Goal: Task Accomplishment & Management: Use online tool/utility

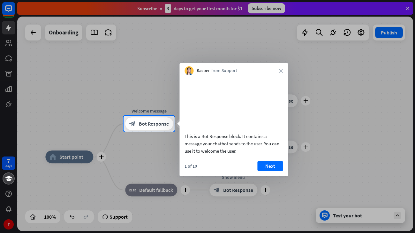
click at [341, 133] on div at bounding box center [207, 182] width 415 height 101
click at [282, 69] on icon "close" at bounding box center [281, 71] width 4 height 4
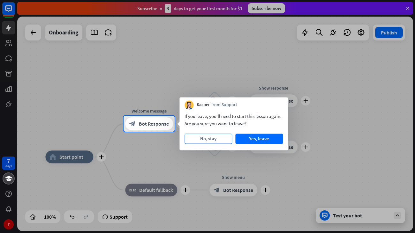
click at [221, 140] on button "No, stay" at bounding box center [208, 139] width 48 height 10
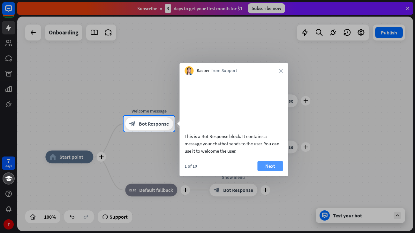
click at [280, 171] on button "Next" at bounding box center [270, 166] width 26 height 10
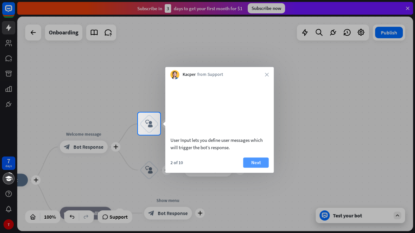
click at [251, 168] on button "Next" at bounding box center [256, 163] width 26 height 10
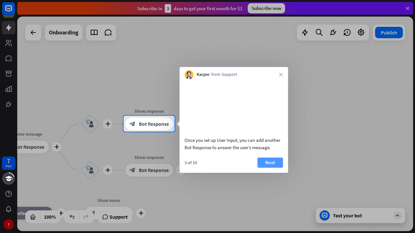
click at [273, 168] on button "Next" at bounding box center [270, 163] width 26 height 10
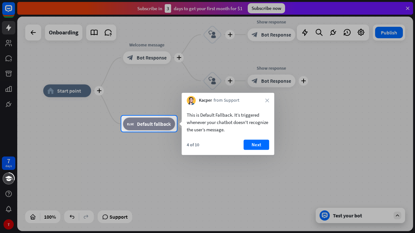
click at [261, 158] on div at bounding box center [207, 182] width 415 height 101
click at [259, 149] on button "Next" at bounding box center [257, 145] width 26 height 10
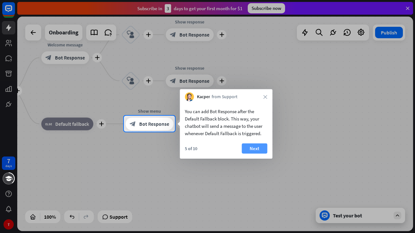
click at [267, 146] on button "Next" at bounding box center [255, 149] width 26 height 10
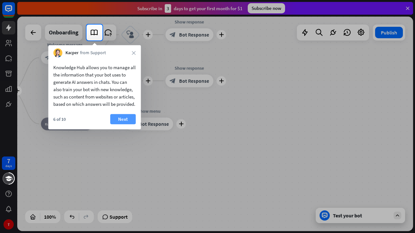
click at [129, 124] on button "Next" at bounding box center [123, 119] width 26 height 10
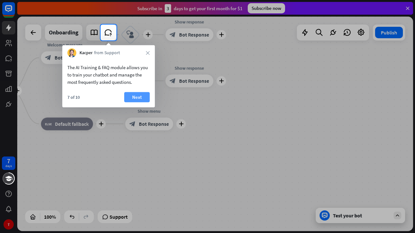
click at [139, 96] on button "Next" at bounding box center [137, 97] width 26 height 10
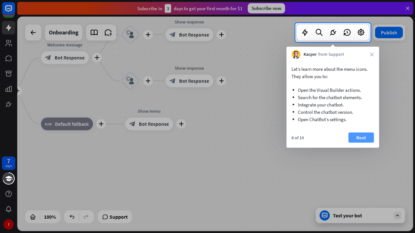
click at [348, 137] on button "Next" at bounding box center [361, 138] width 26 height 10
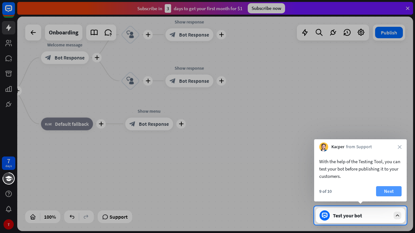
click at [394, 191] on button "Next" at bounding box center [389, 191] width 26 height 10
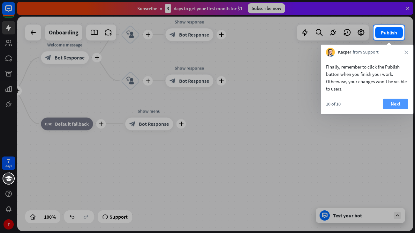
click at [391, 106] on button "Next" at bounding box center [396, 104] width 26 height 10
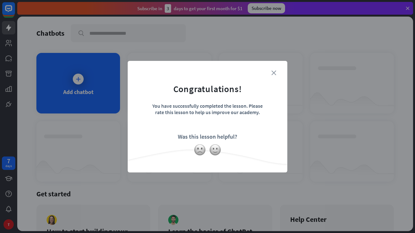
click at [273, 71] on icon "close" at bounding box center [273, 73] width 5 height 5
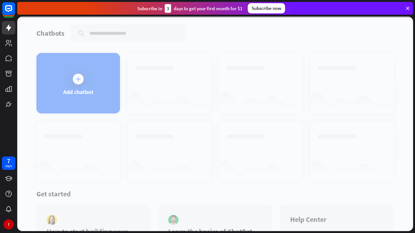
click at [88, 73] on div at bounding box center [215, 124] width 396 height 215
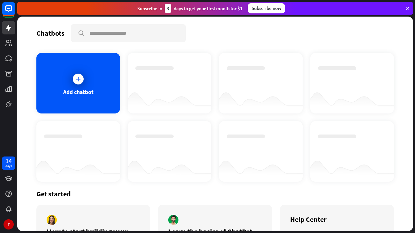
click at [81, 79] on icon at bounding box center [78, 79] width 6 height 6
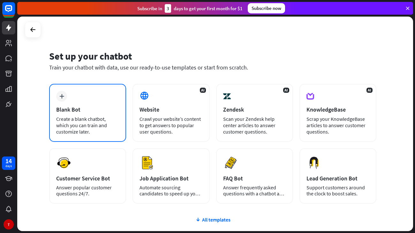
click at [83, 116] on div "Create a blank chatbot, which you can train and customize later." at bounding box center [87, 125] width 63 height 19
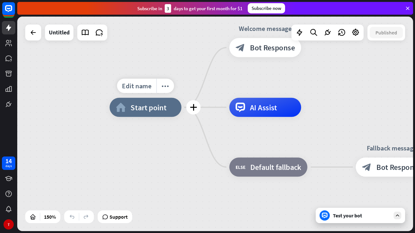
click at [170, 109] on div "home_2 Start point" at bounding box center [145, 107] width 72 height 19
click at [144, 83] on span "Edit name" at bounding box center [137, 86] width 30 height 9
type input "****"
click at [161, 112] on div "**** plus home_2 Start point Welcome message block_bot_response Bot Response AI…" at bounding box center [215, 124] width 396 height 215
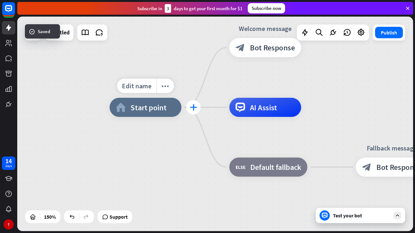
click at [189, 106] on div "plus" at bounding box center [193, 107] width 14 height 14
